Goal: Find specific page/section: Find specific page/section

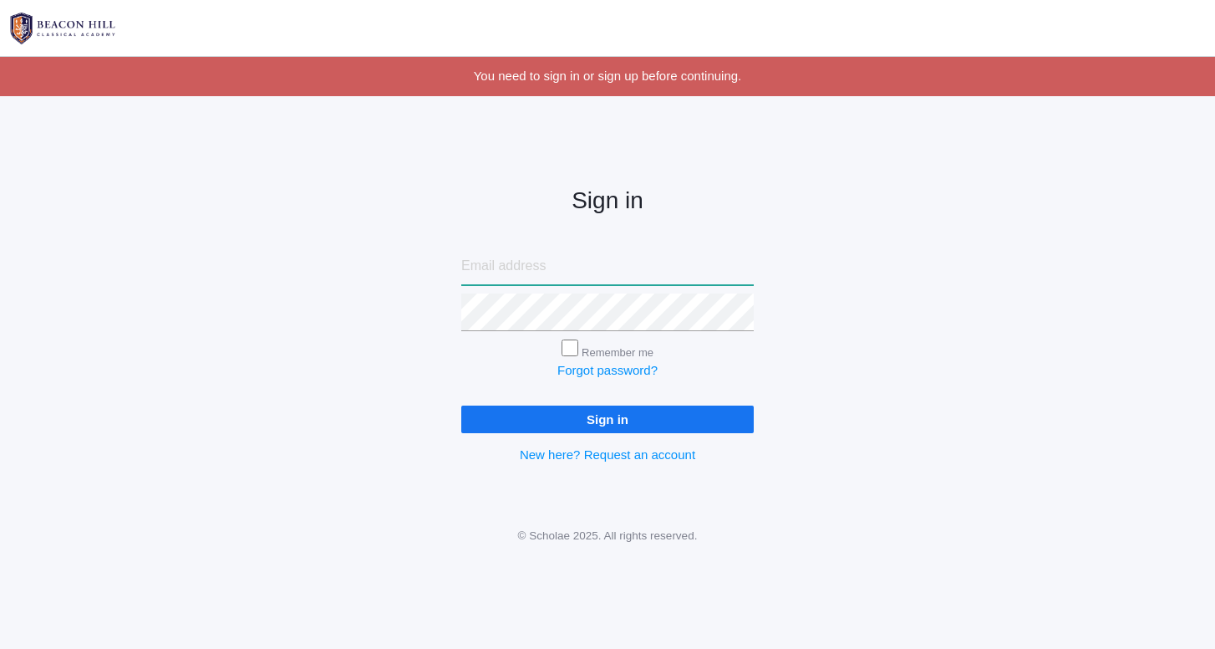
type input "katielisa777@msn.com"
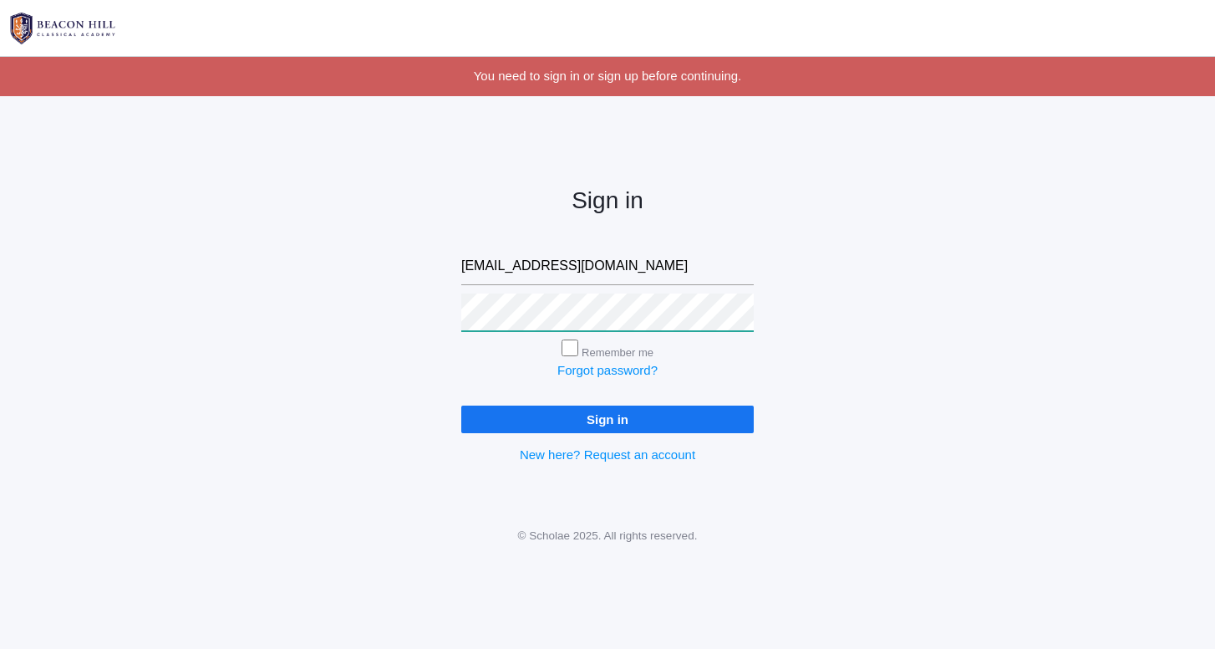
click at [608, 415] on input "Sign in" at bounding box center [607, 419] width 293 height 28
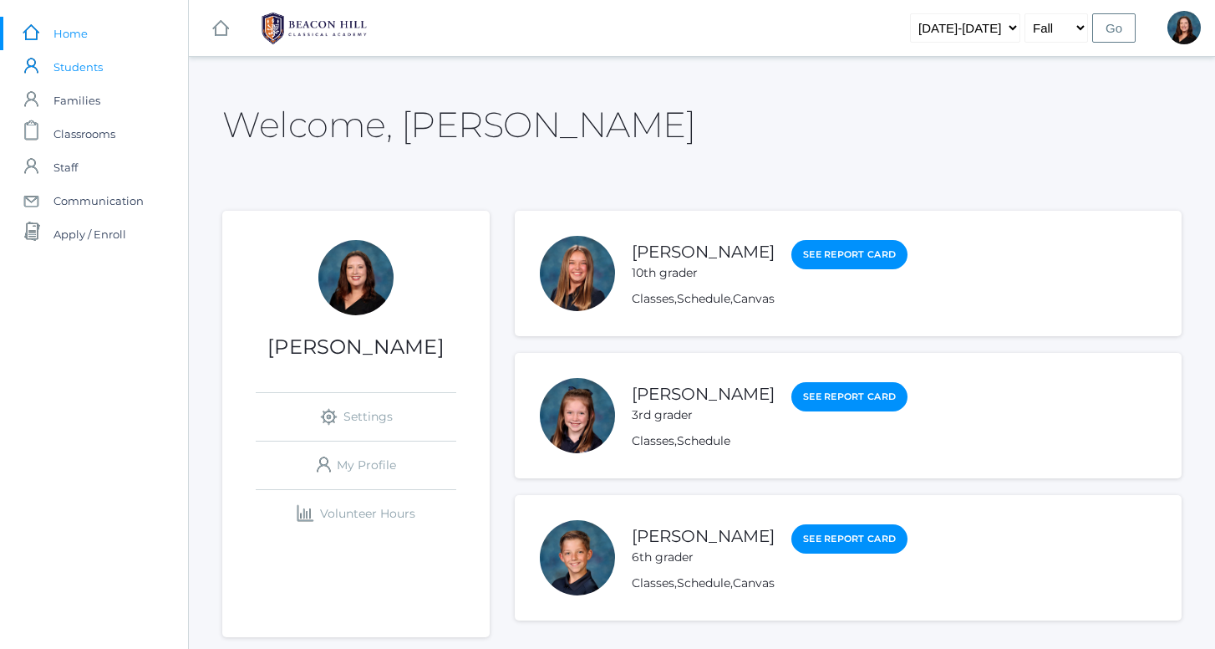
click at [90, 70] on span "Students" at bounding box center [77, 66] width 49 height 33
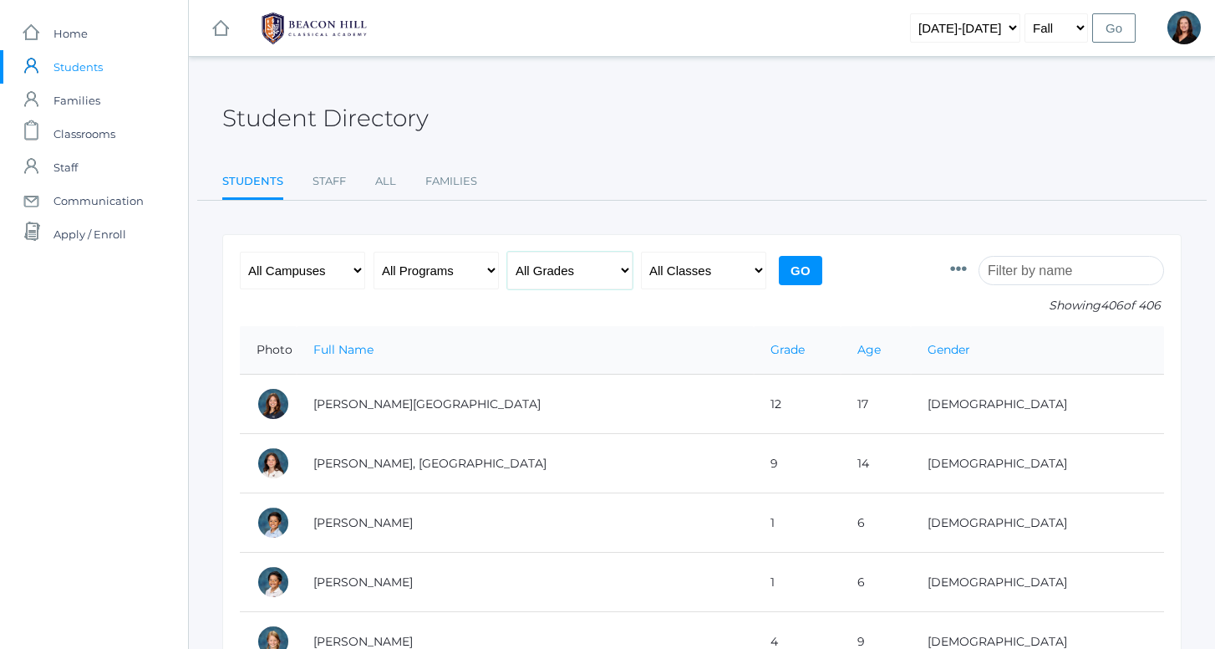
select select "8"
click at [796, 257] on input "Go" at bounding box center [800, 270] width 43 height 29
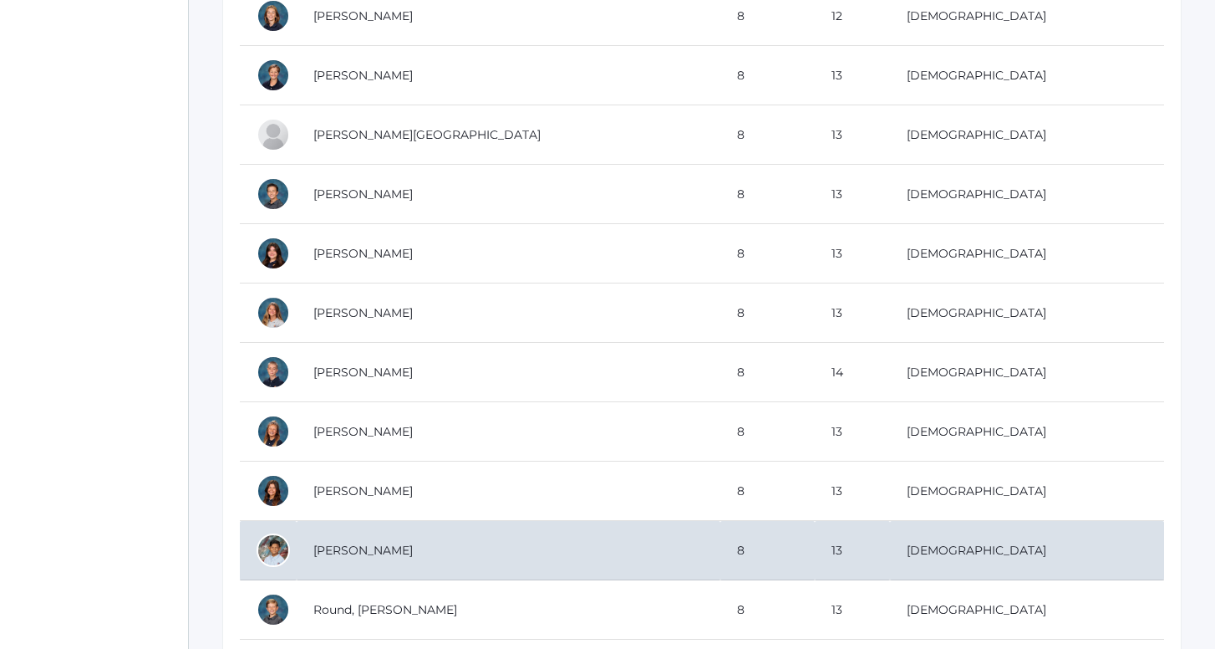
scroll to position [967, 0]
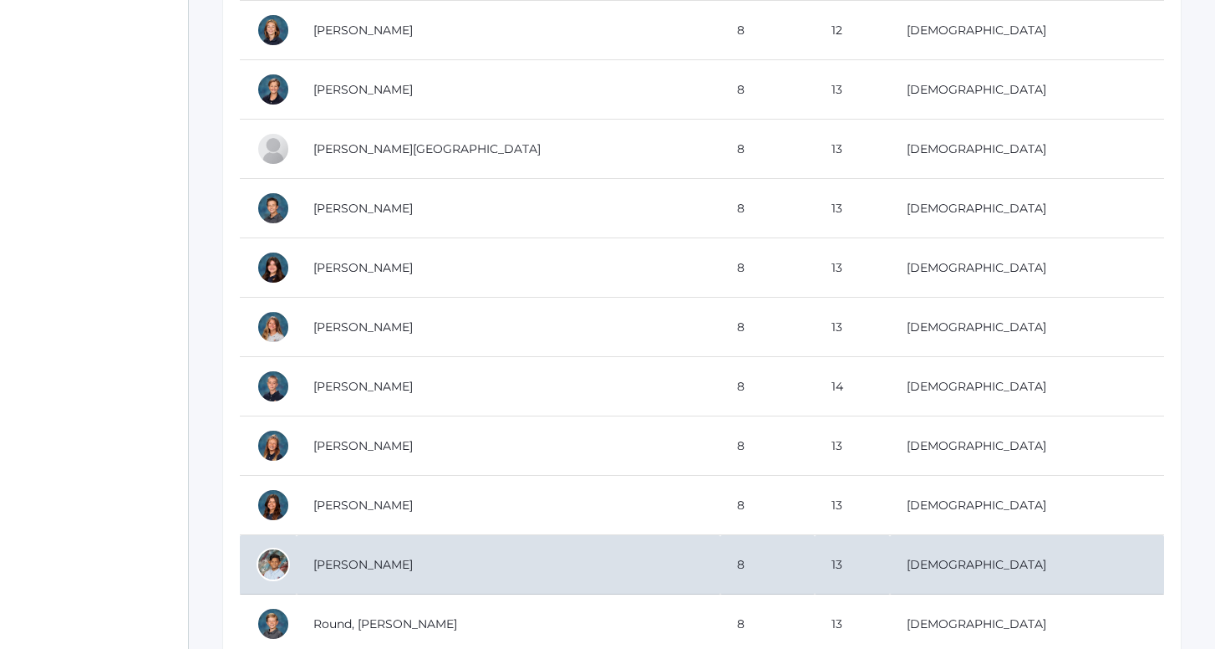
click at [371, 556] on td "[PERSON_NAME]" at bounding box center [509, 564] width 424 height 59
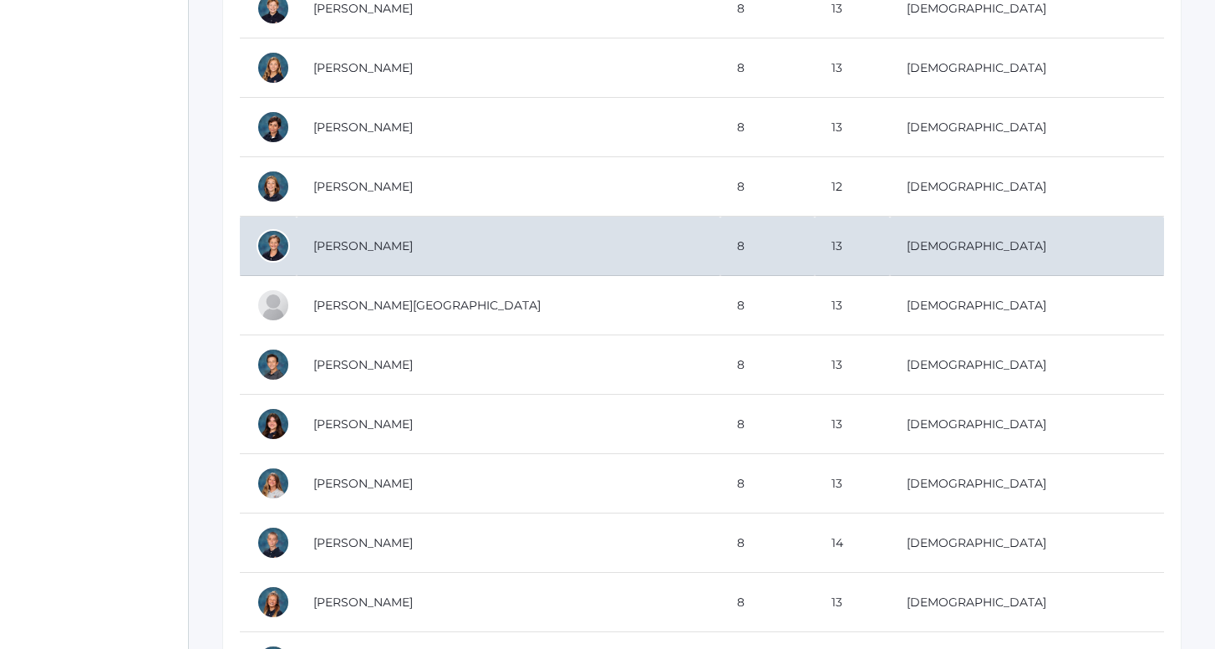
scroll to position [810, 0]
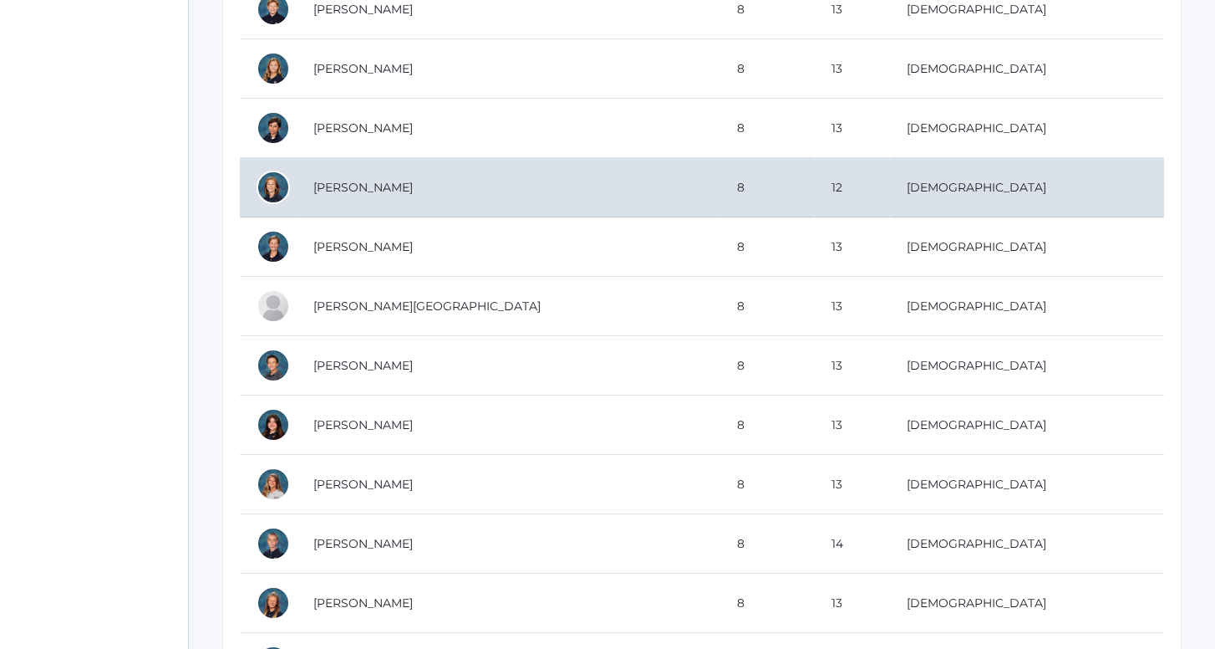
click at [325, 182] on td "Fowler, Karis" at bounding box center [509, 187] width 424 height 59
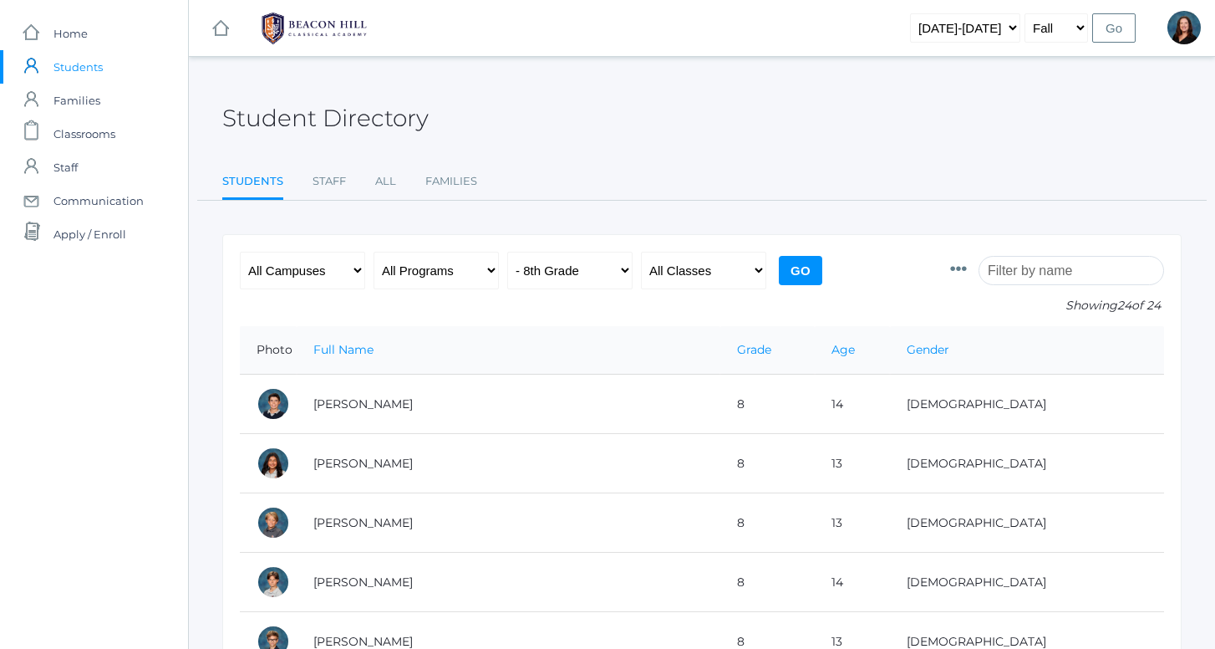
scroll to position [0, 0]
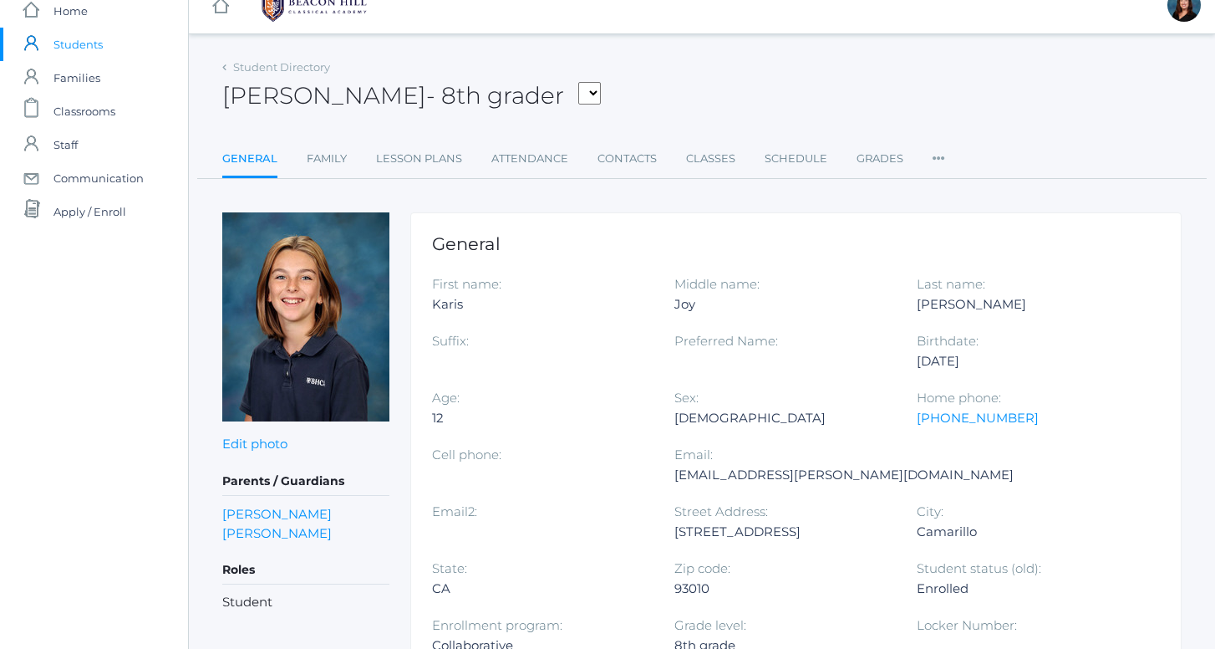
scroll to position [23, 0]
